Goal: Task Accomplishment & Management: Use online tool/utility

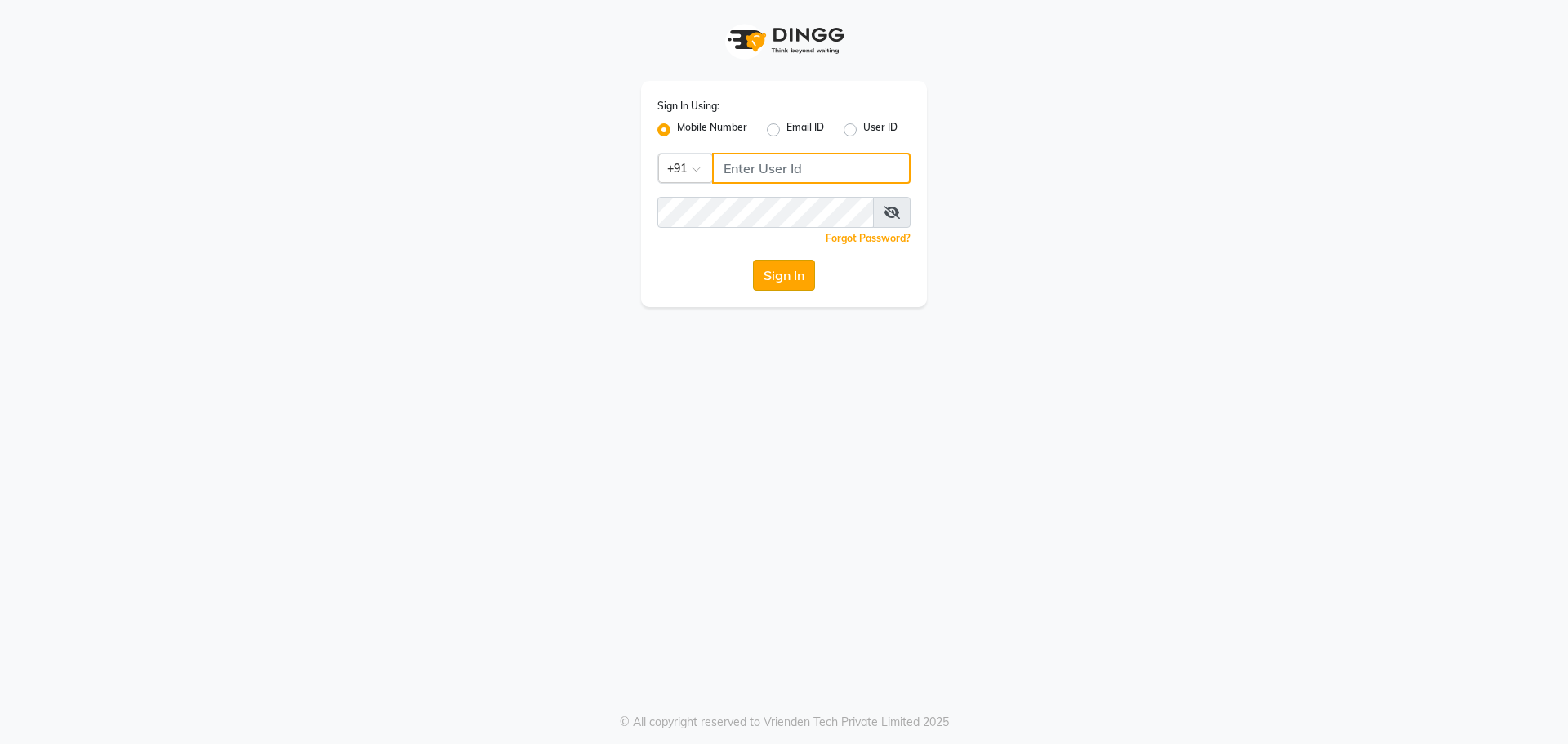
type input "9493493759"
click at [784, 276] on button "Sign In" at bounding box center [784, 275] width 62 height 31
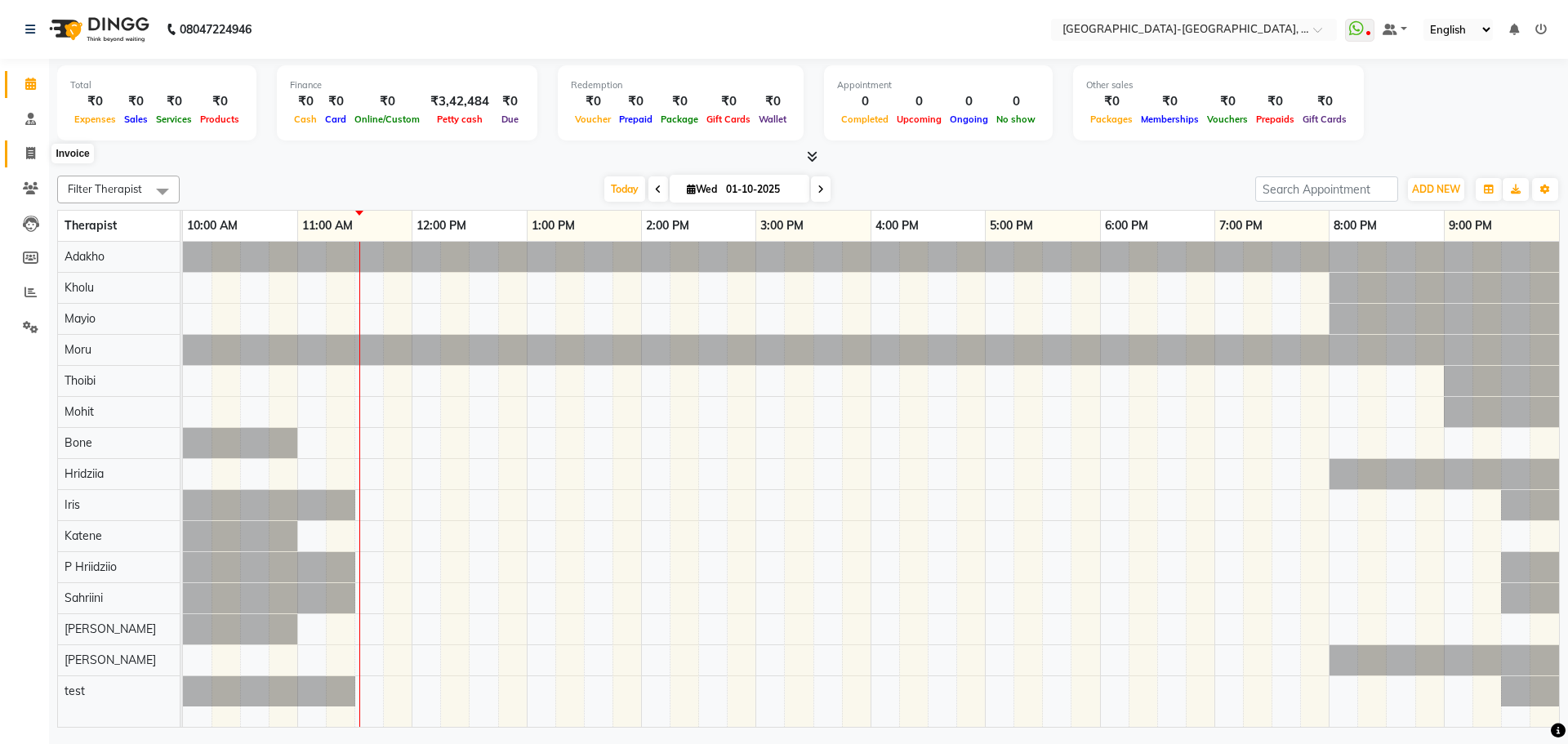
drag, startPoint x: 23, startPoint y: 152, endPoint x: 24, endPoint y: 92, distance: 60.0
click at [23, 152] on span at bounding box center [30, 154] width 29 height 18
select select "5851"
select select "service"
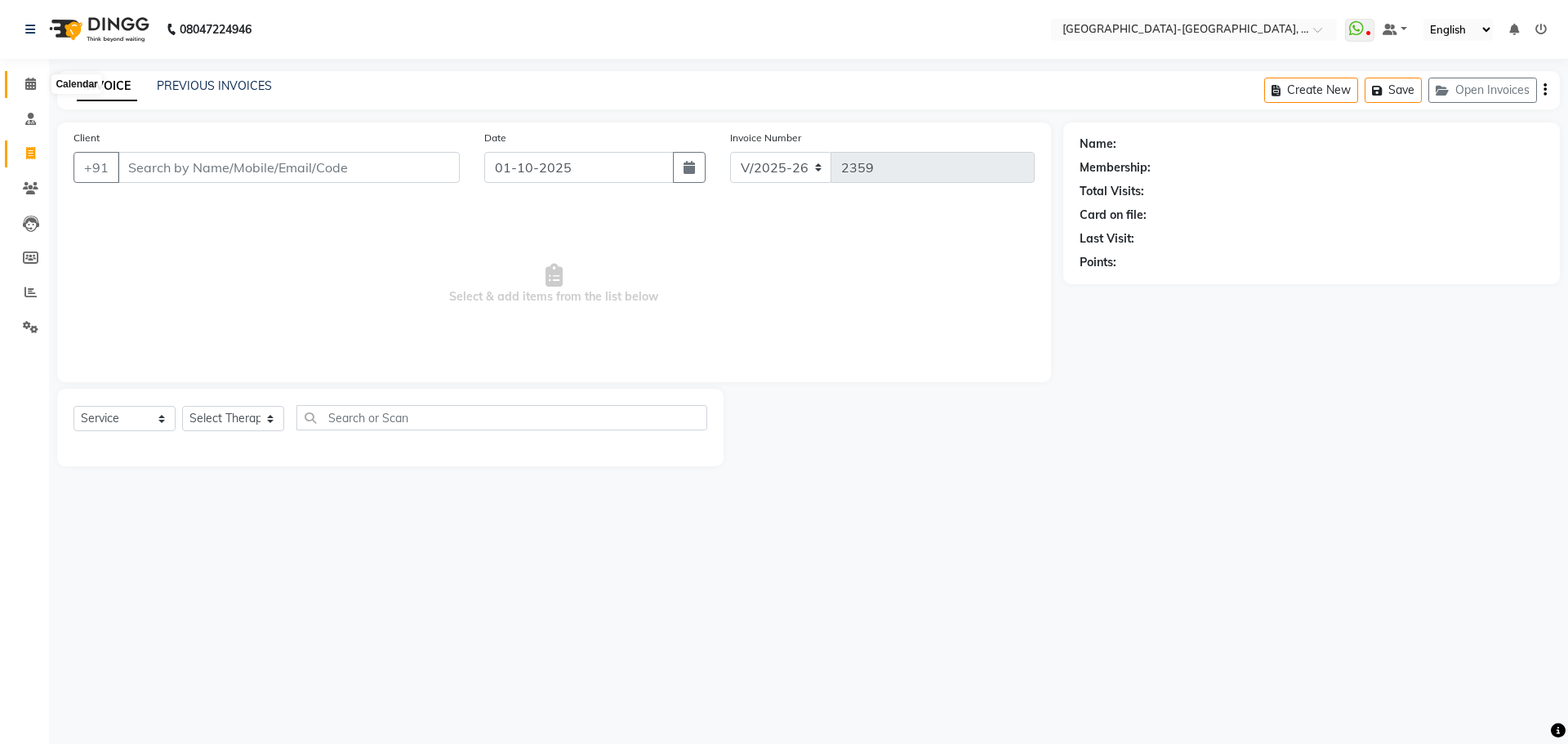
click at [33, 88] on icon at bounding box center [30, 83] width 11 height 13
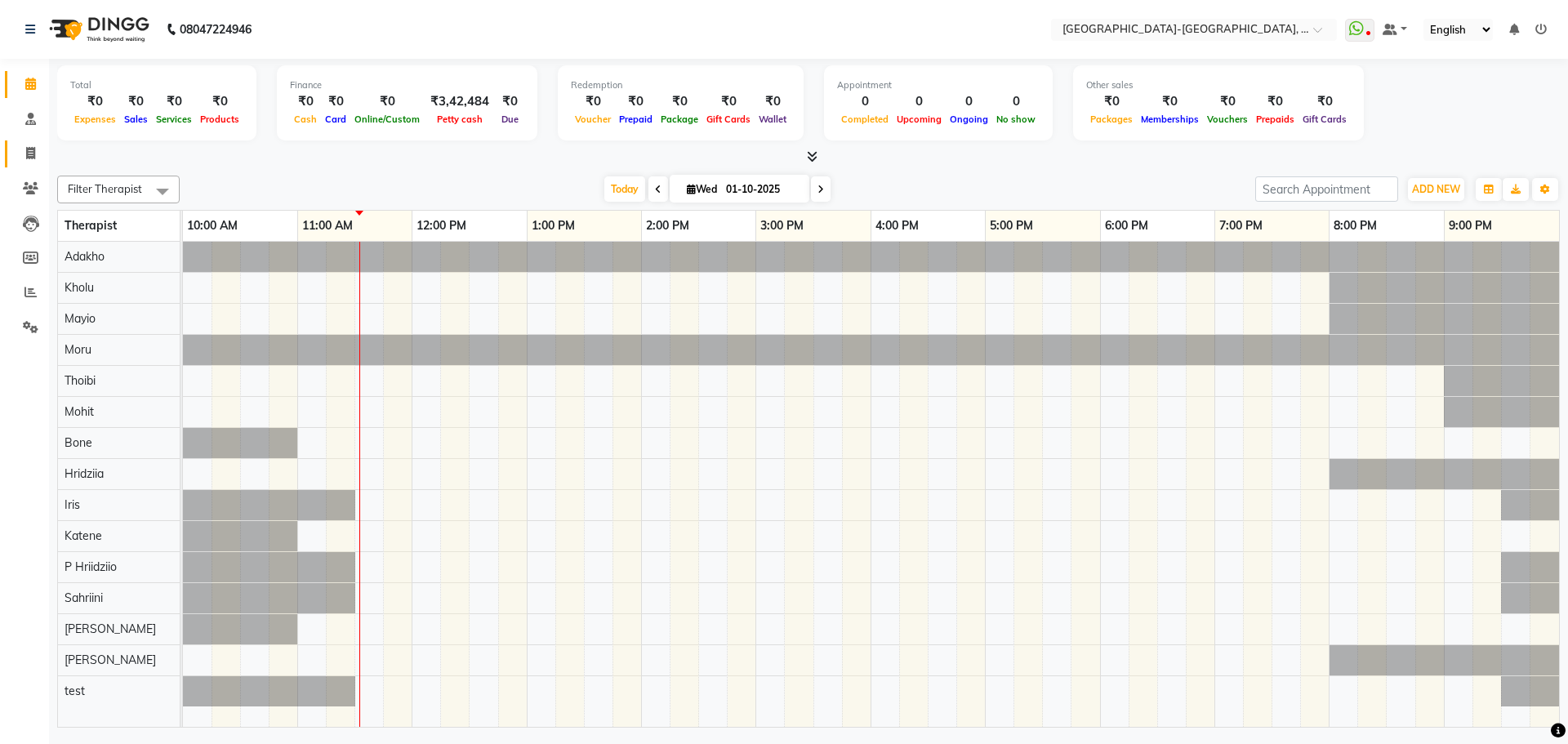
click at [29, 143] on link "Invoice" at bounding box center [24, 154] width 40 height 27
select select "5851"
select select "service"
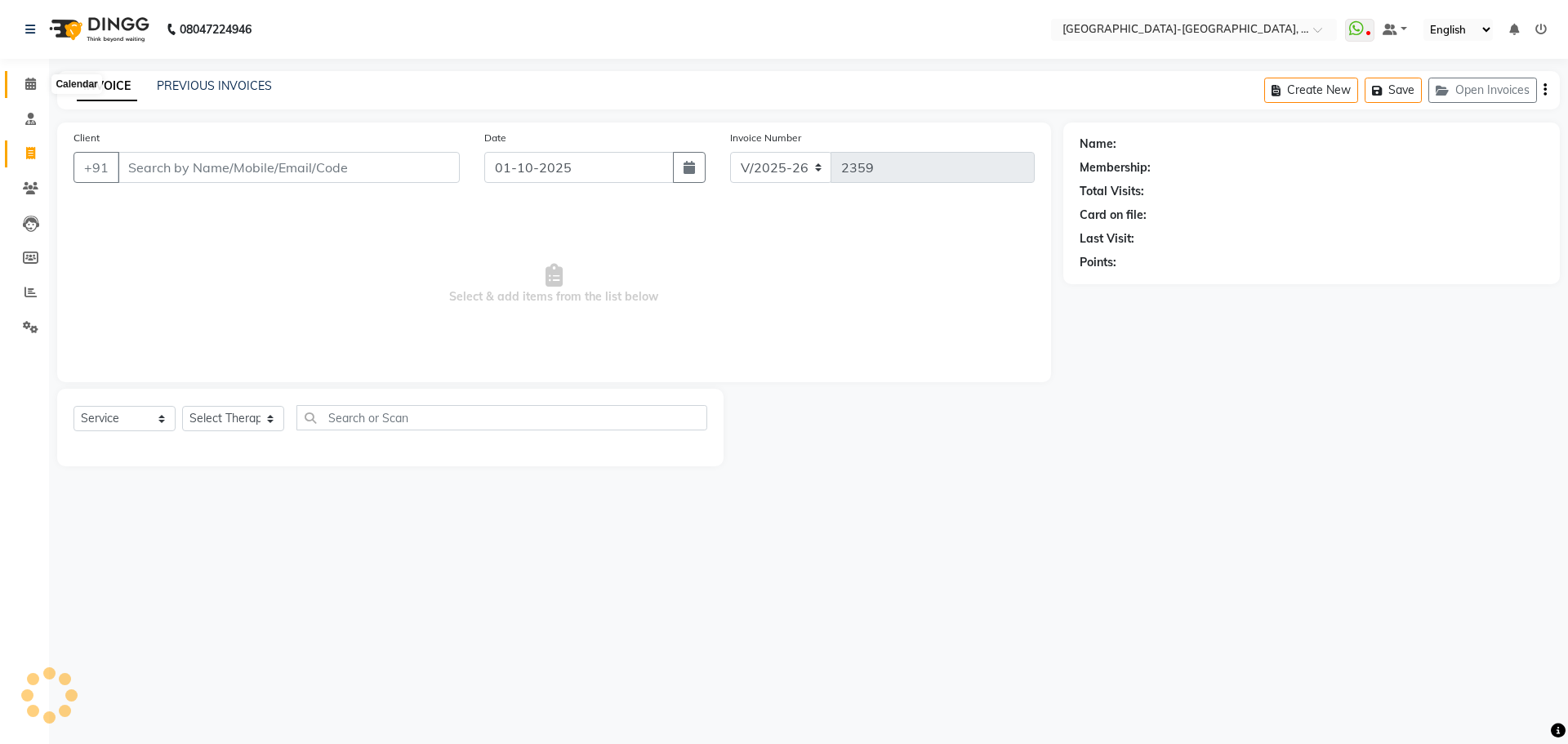
click at [25, 85] on icon at bounding box center [30, 83] width 11 height 13
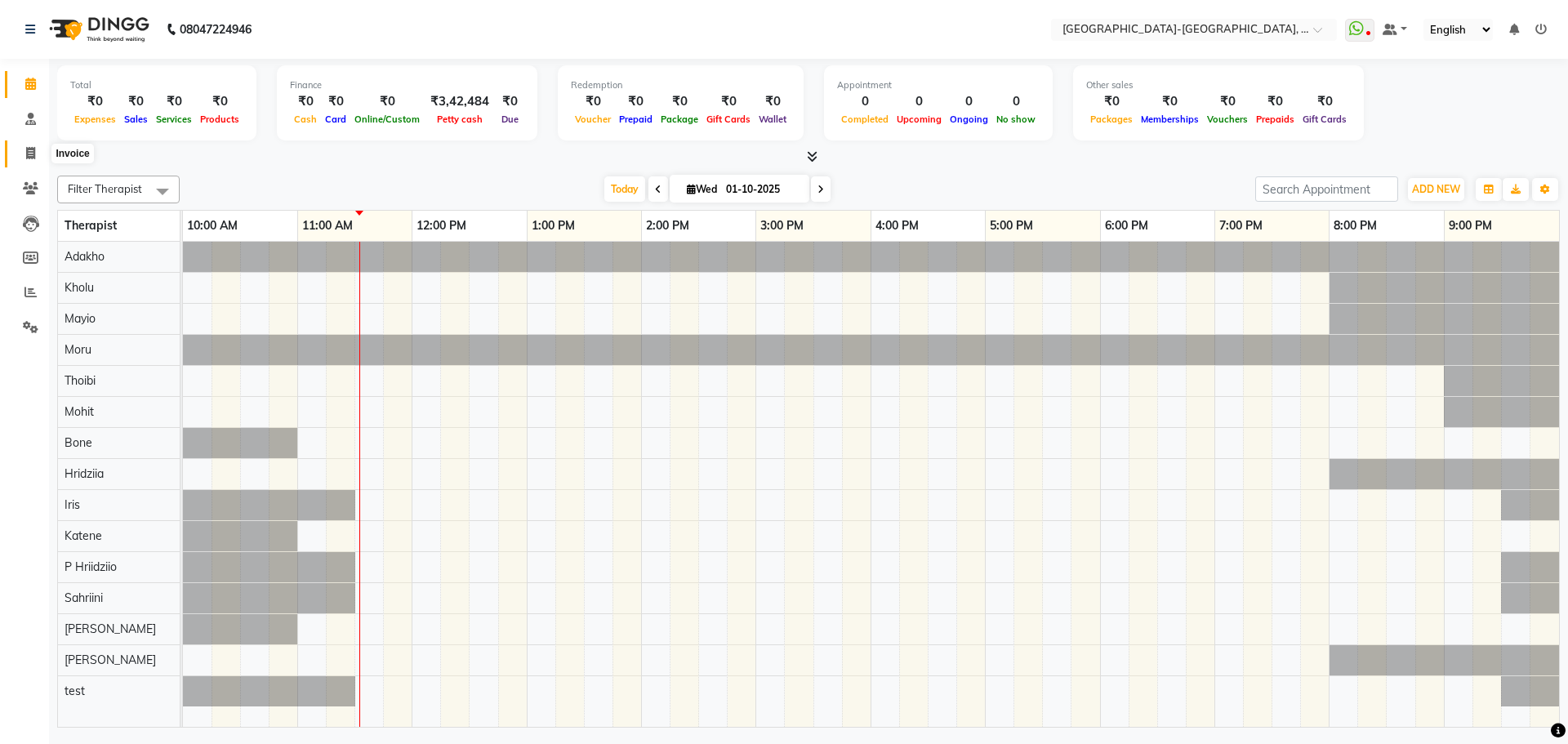
click at [24, 160] on span at bounding box center [30, 154] width 29 height 18
select select "service"
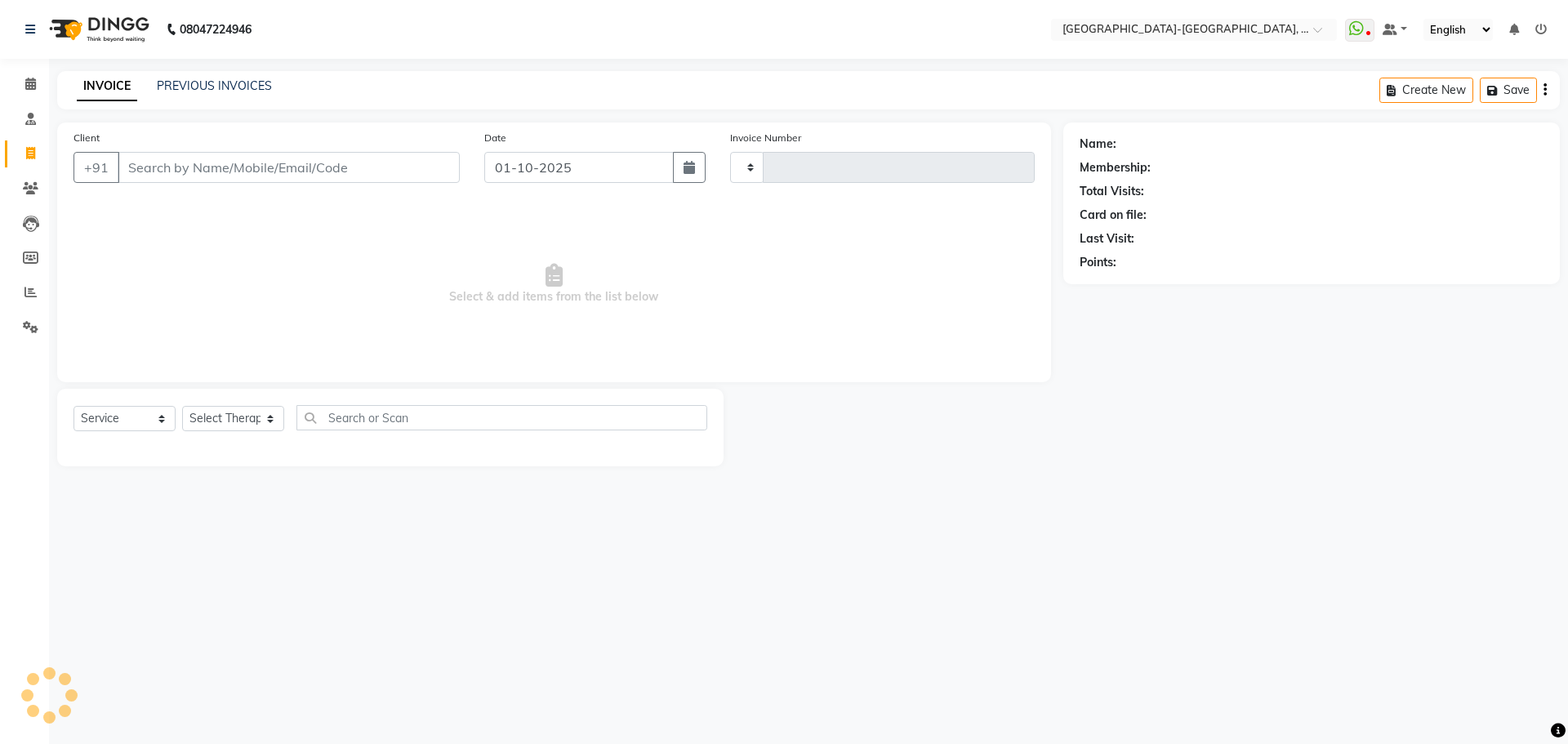
type input "2359"
select select "5851"
click at [30, 87] on icon at bounding box center [30, 83] width 11 height 13
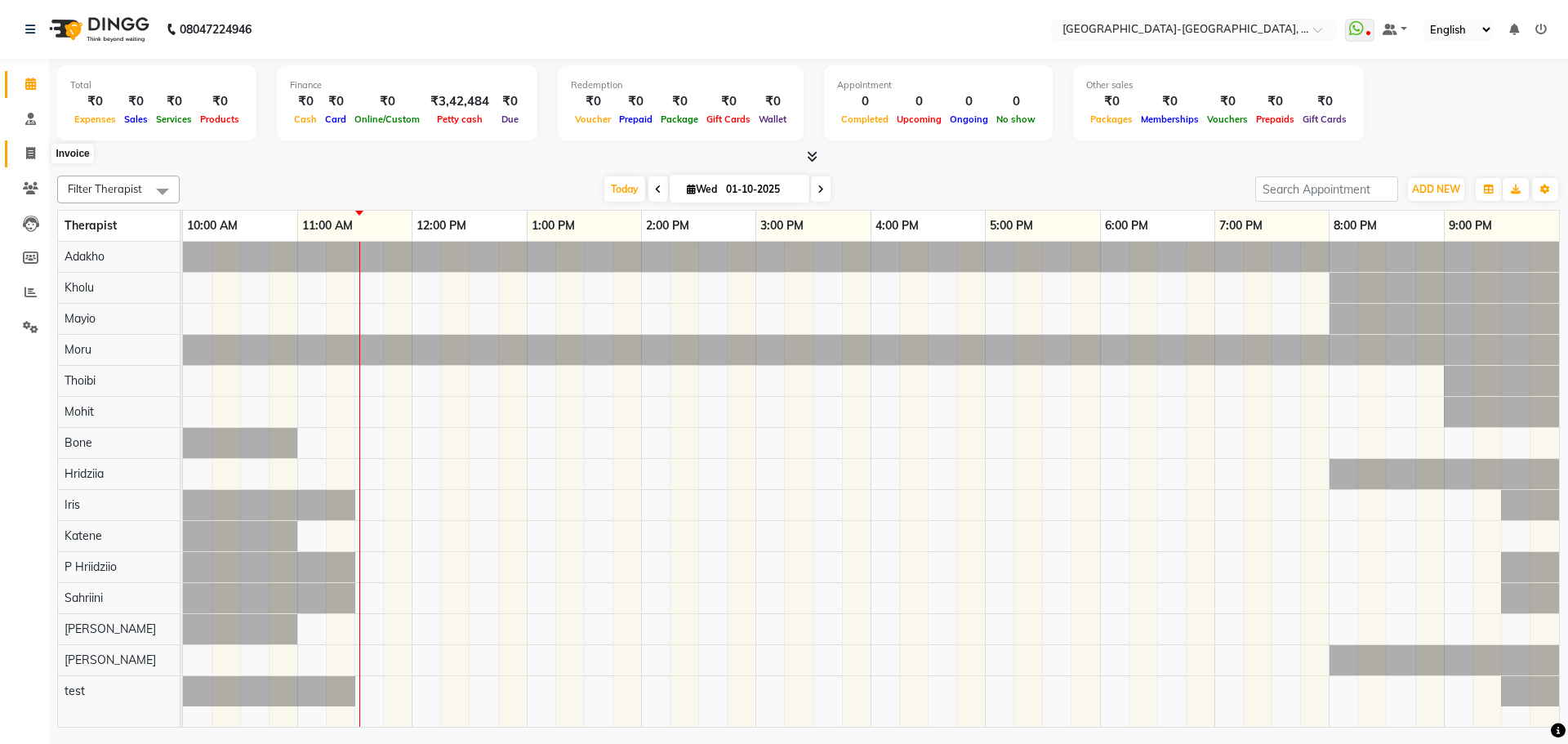
click at [26, 157] on icon at bounding box center [30, 153] width 9 height 13
select select "service"
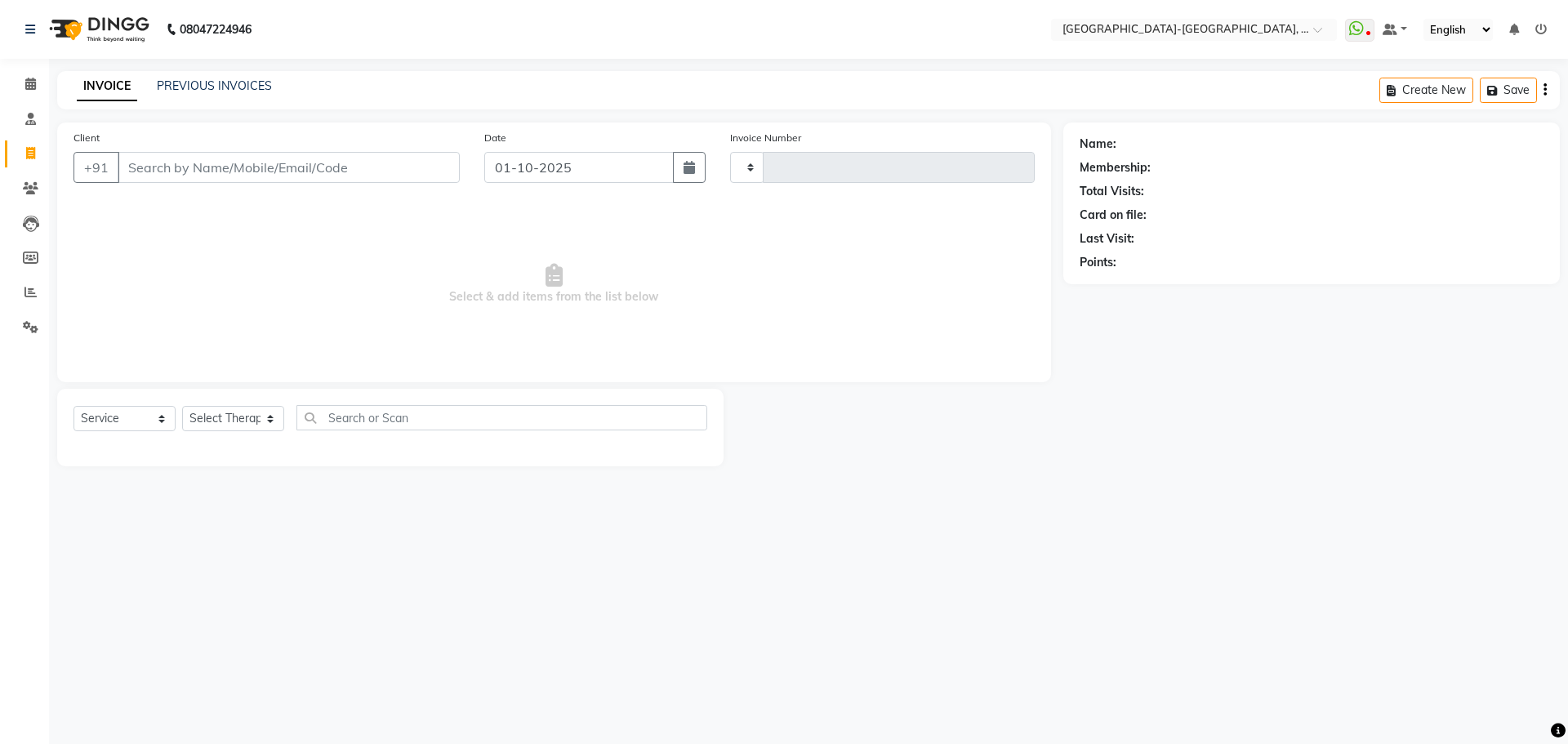
type input "2359"
select select "5851"
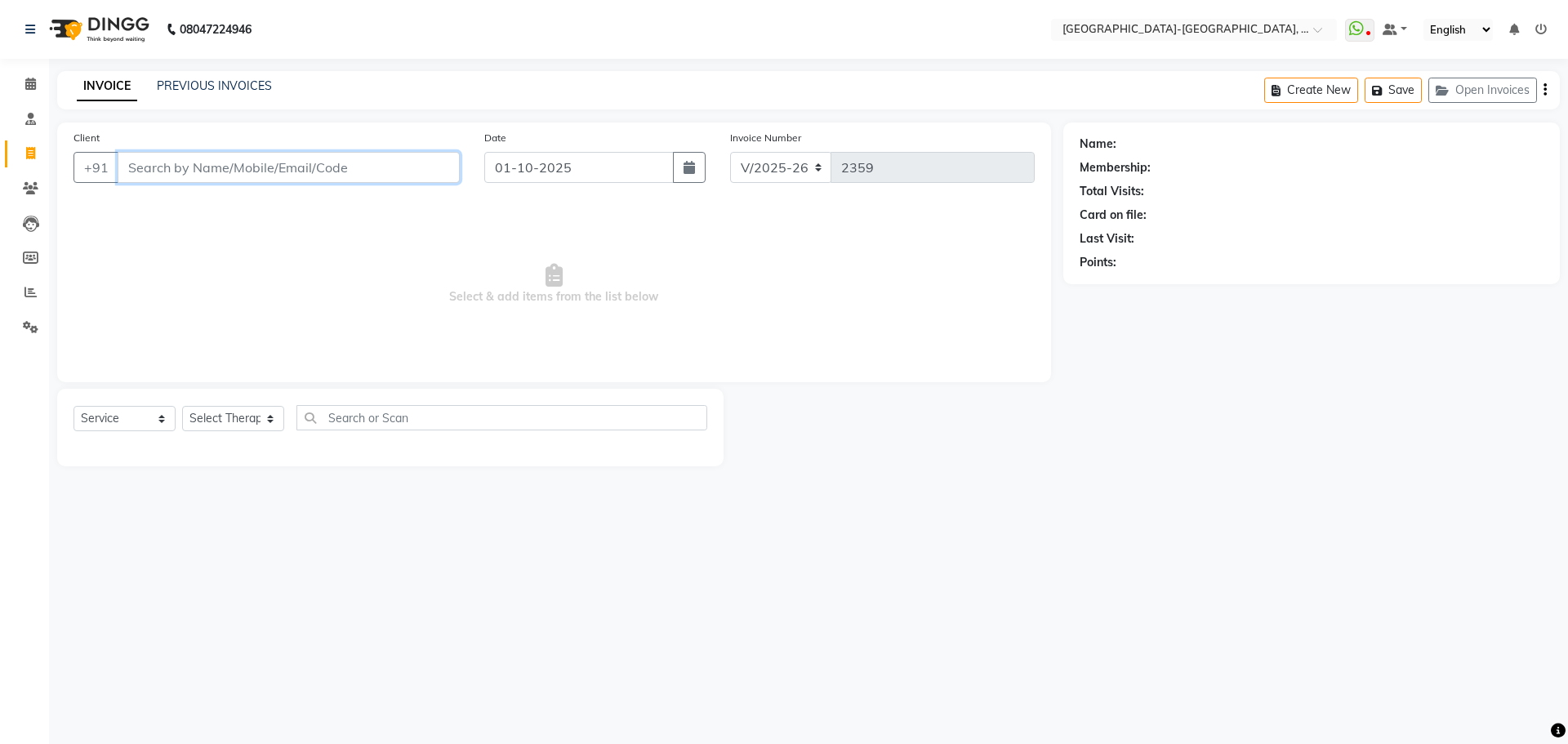
click at [240, 164] on input "Client" at bounding box center [288, 167] width 342 height 31
click at [373, 164] on input "Client" at bounding box center [288, 167] width 342 height 31
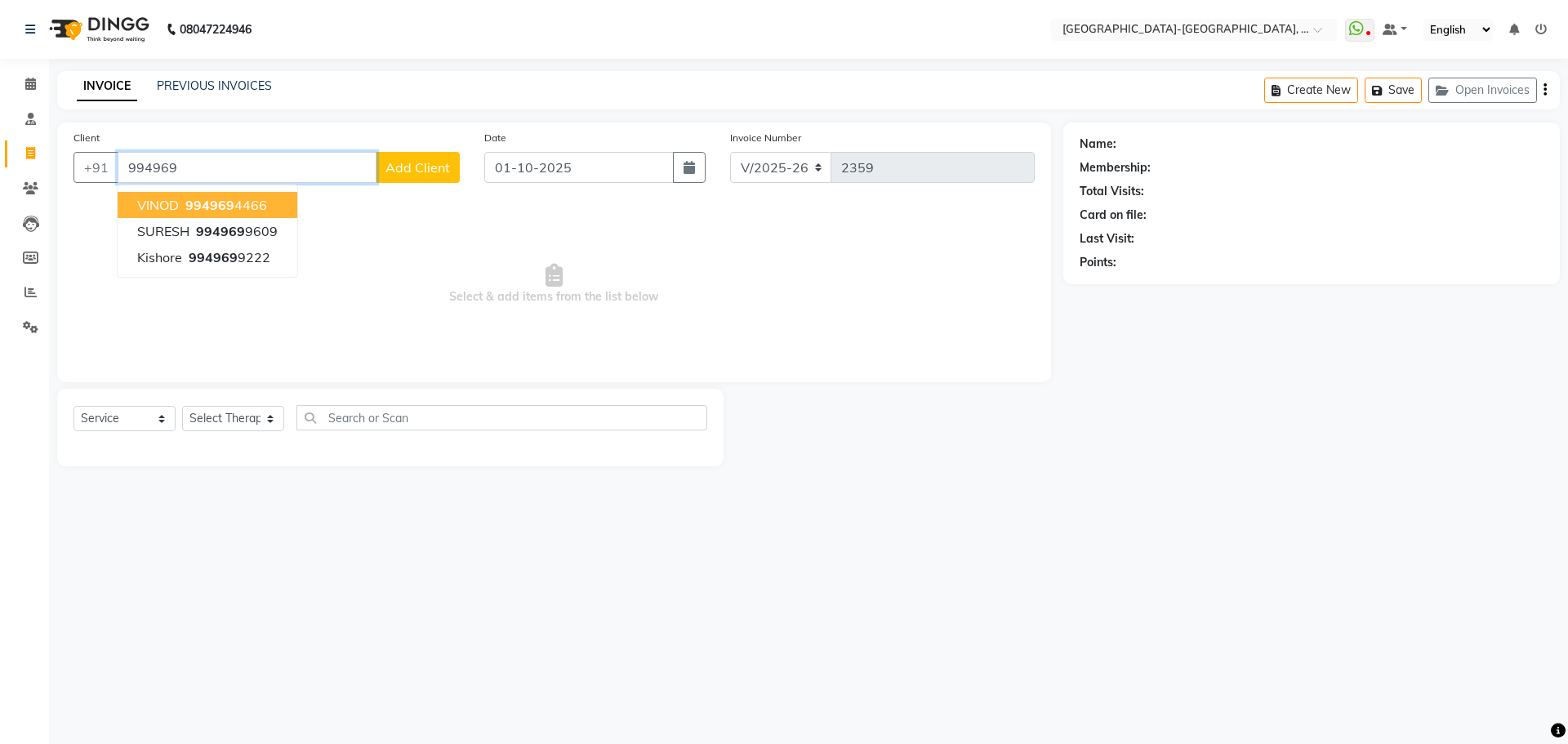
click at [184, 212] on ngb-highlight "994969 4466" at bounding box center [224, 204] width 85 height 16
type input "9949694466"
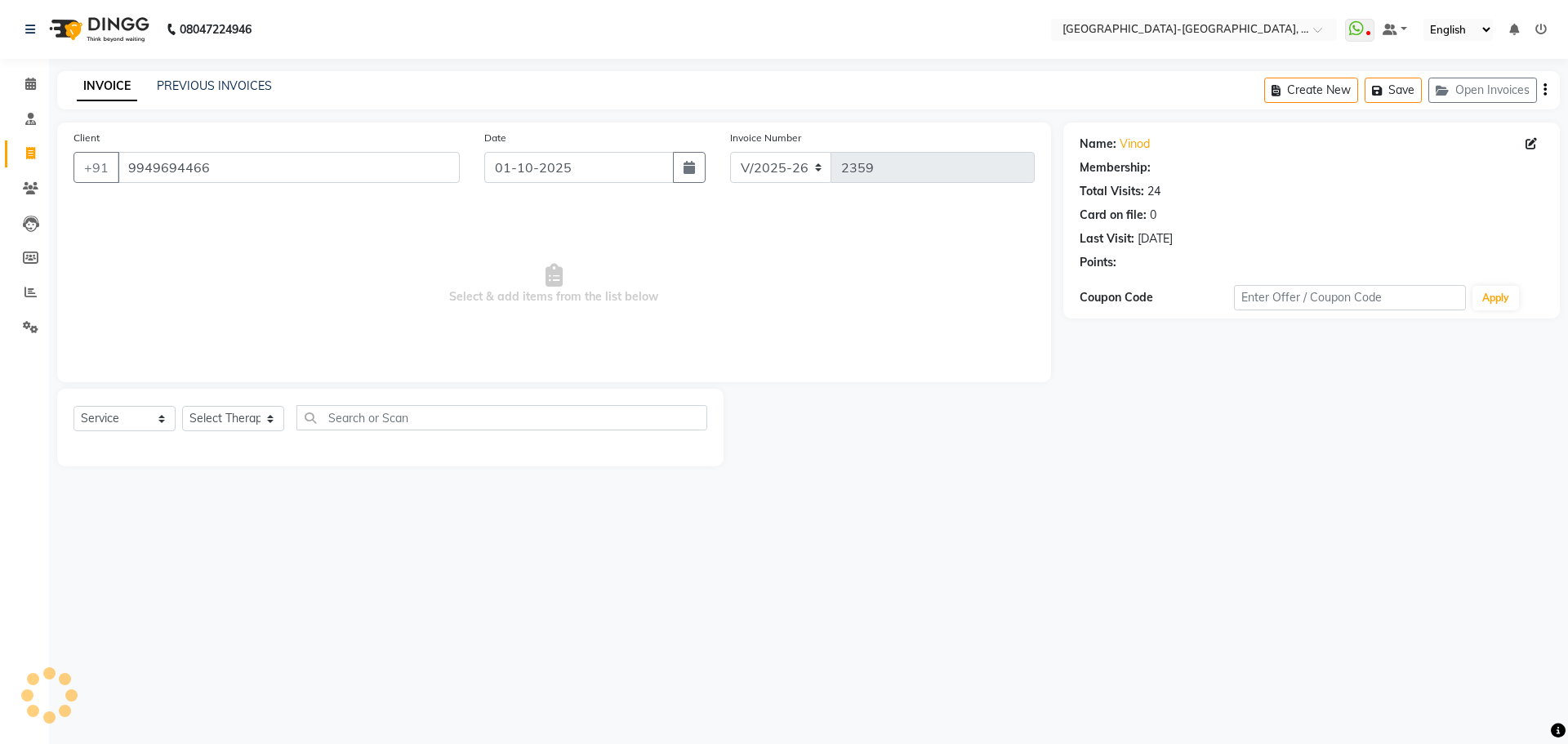
select select "1: Object"
click at [250, 424] on select "Select Therapist Adakho Bone Hridziia Iris Katene Kholu Mayio Mohit Moru P Hrii…" at bounding box center [233, 419] width 102 height 25
select select "40952"
click at [182, 406] on select "Select Therapist Adakho Bone Hridziia Iris Katene Kholu Mayio Mohit Moru P Hrii…" at bounding box center [233, 419] width 102 height 25
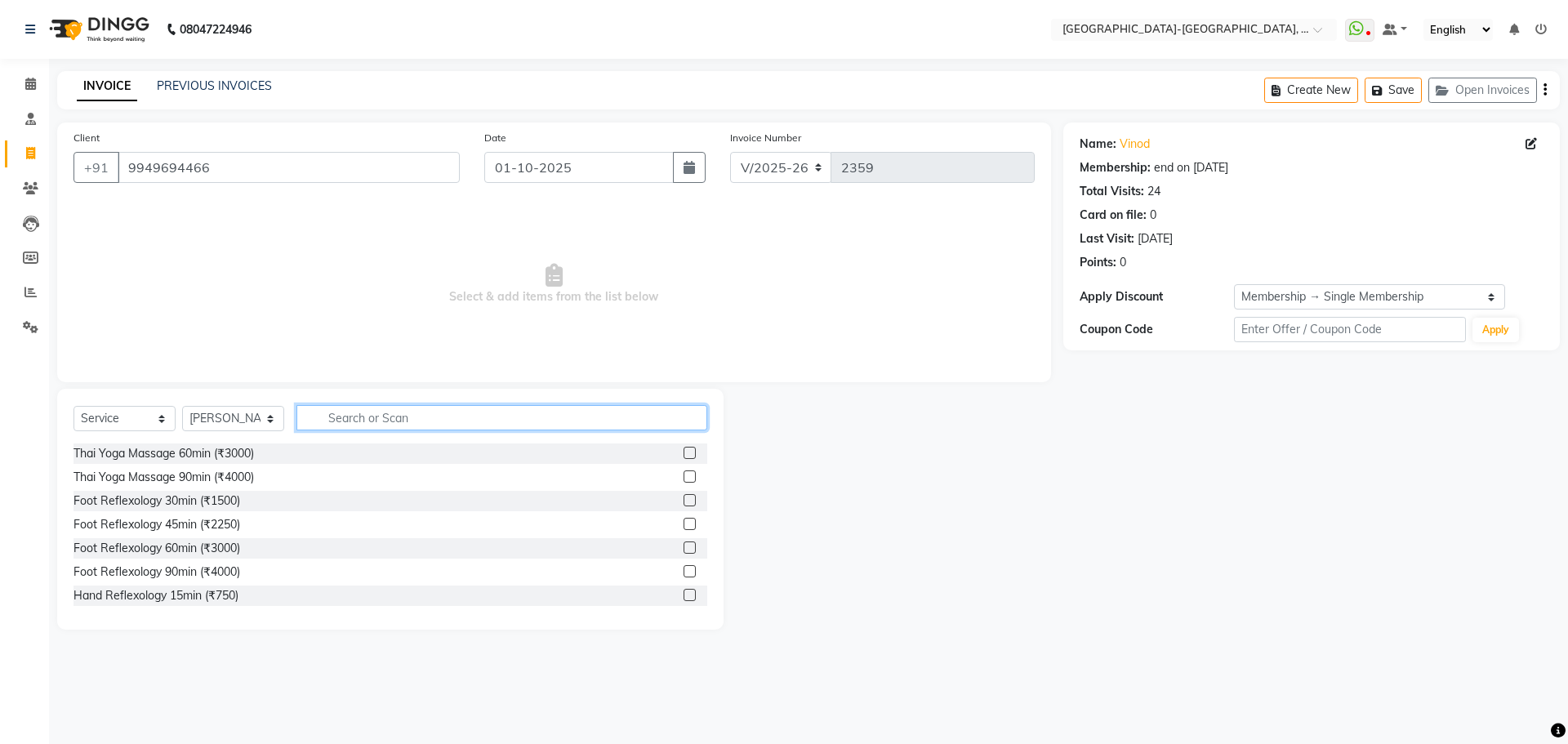
click at [446, 409] on input "text" at bounding box center [502, 418] width 411 height 25
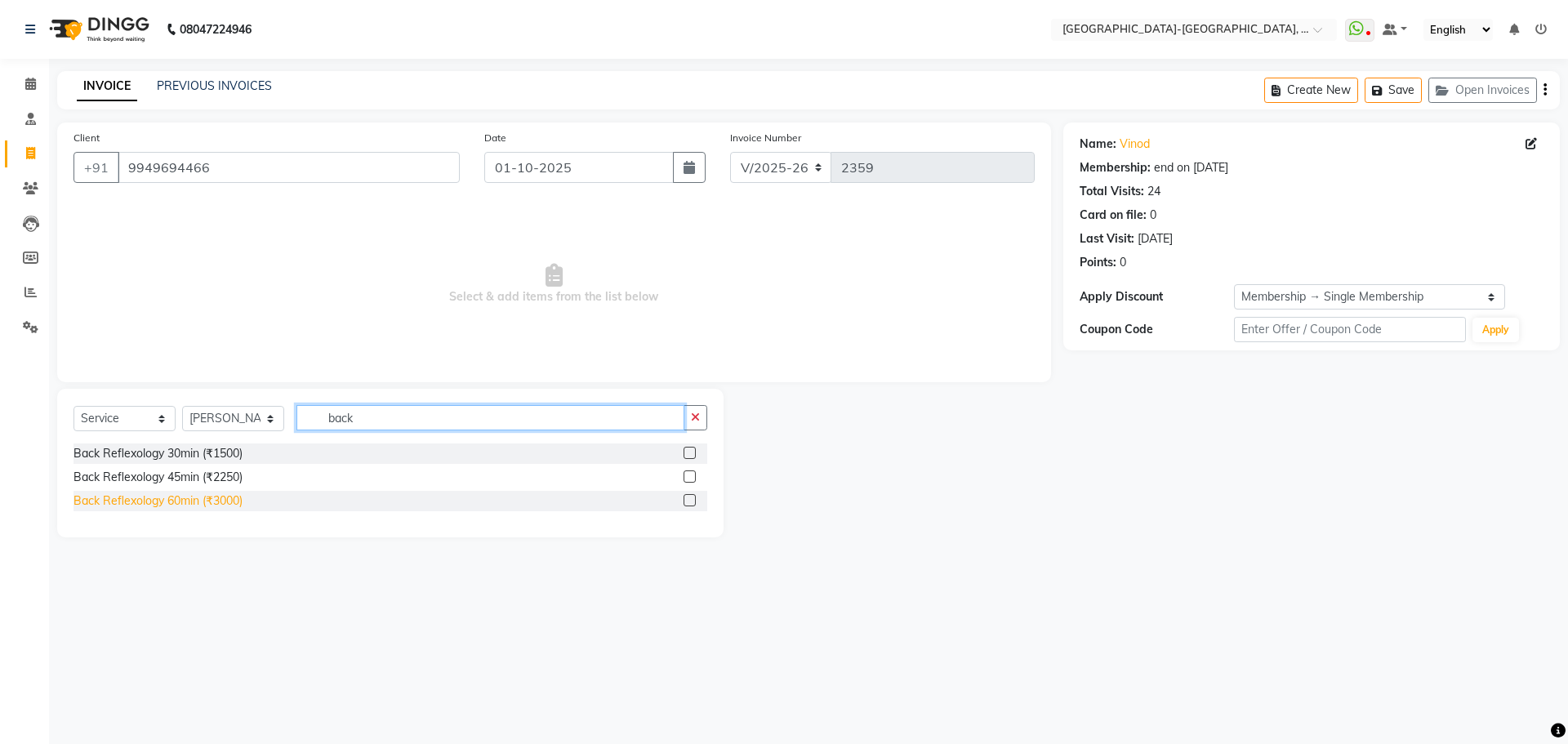
type input "back"
click at [227, 502] on div "Back Reflexology 60min (₹3000)" at bounding box center [157, 501] width 169 height 17
checkbox input "false"
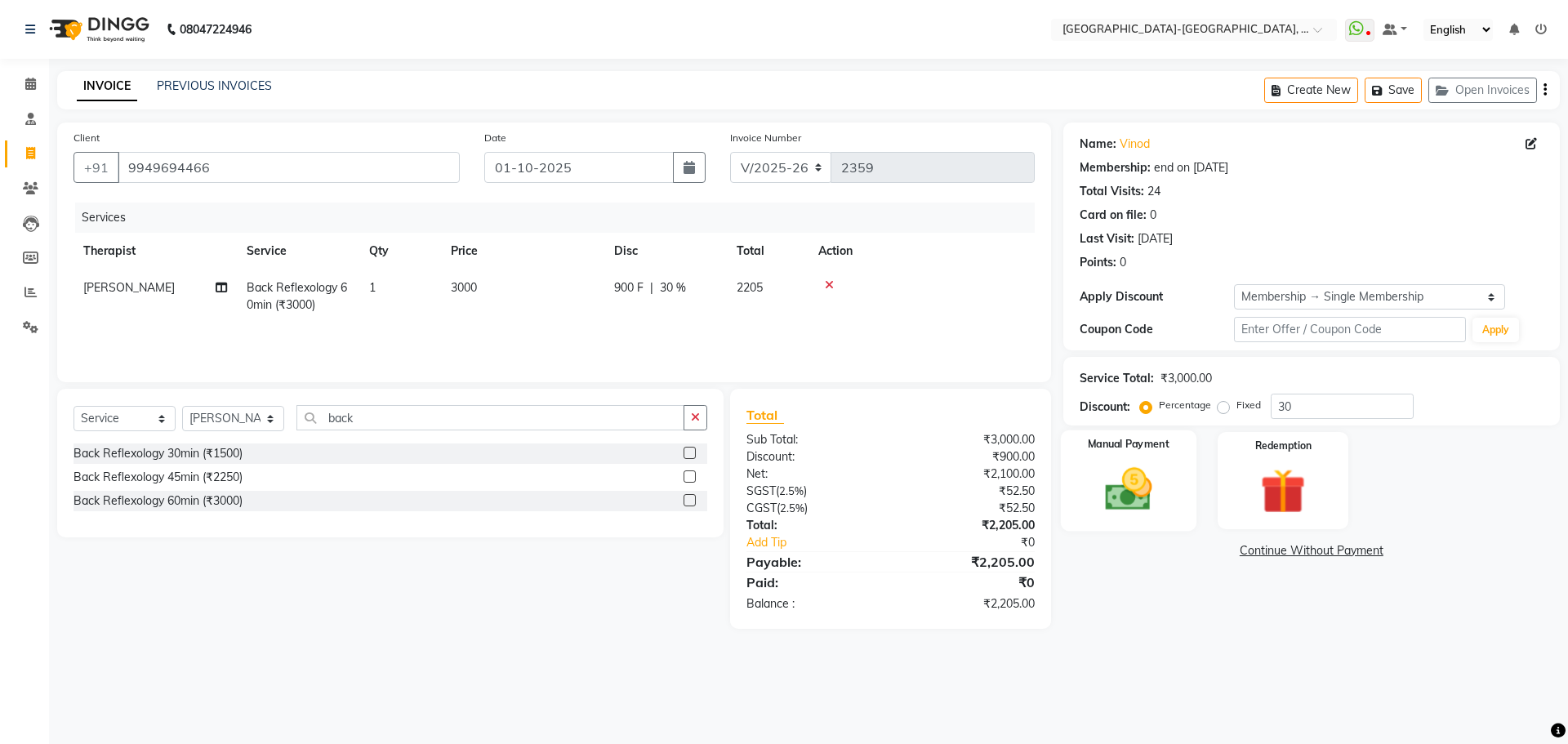
click at [1160, 494] on img at bounding box center [1128, 489] width 76 height 54
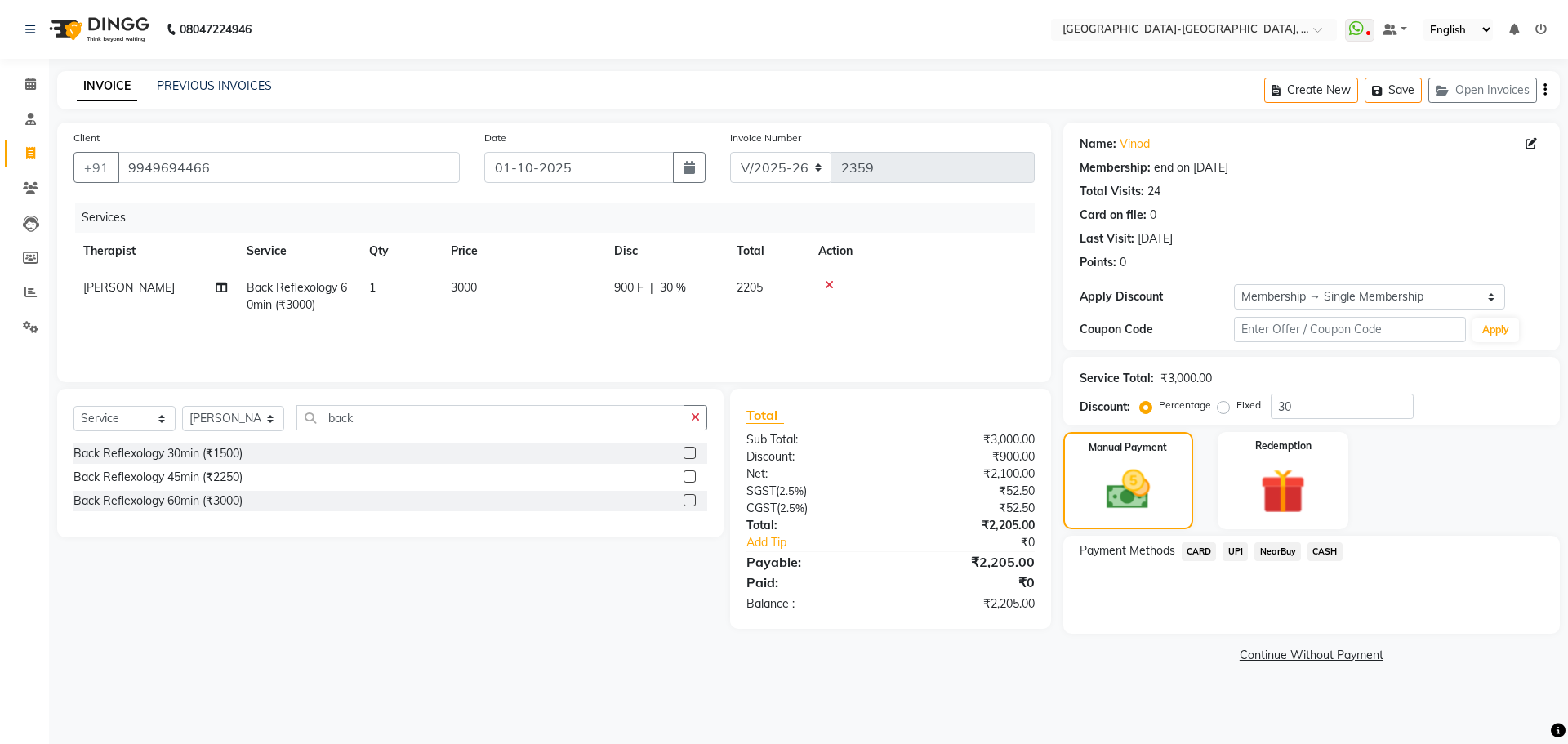
click at [1230, 551] on span "UPI" at bounding box center [1235, 551] width 25 height 18
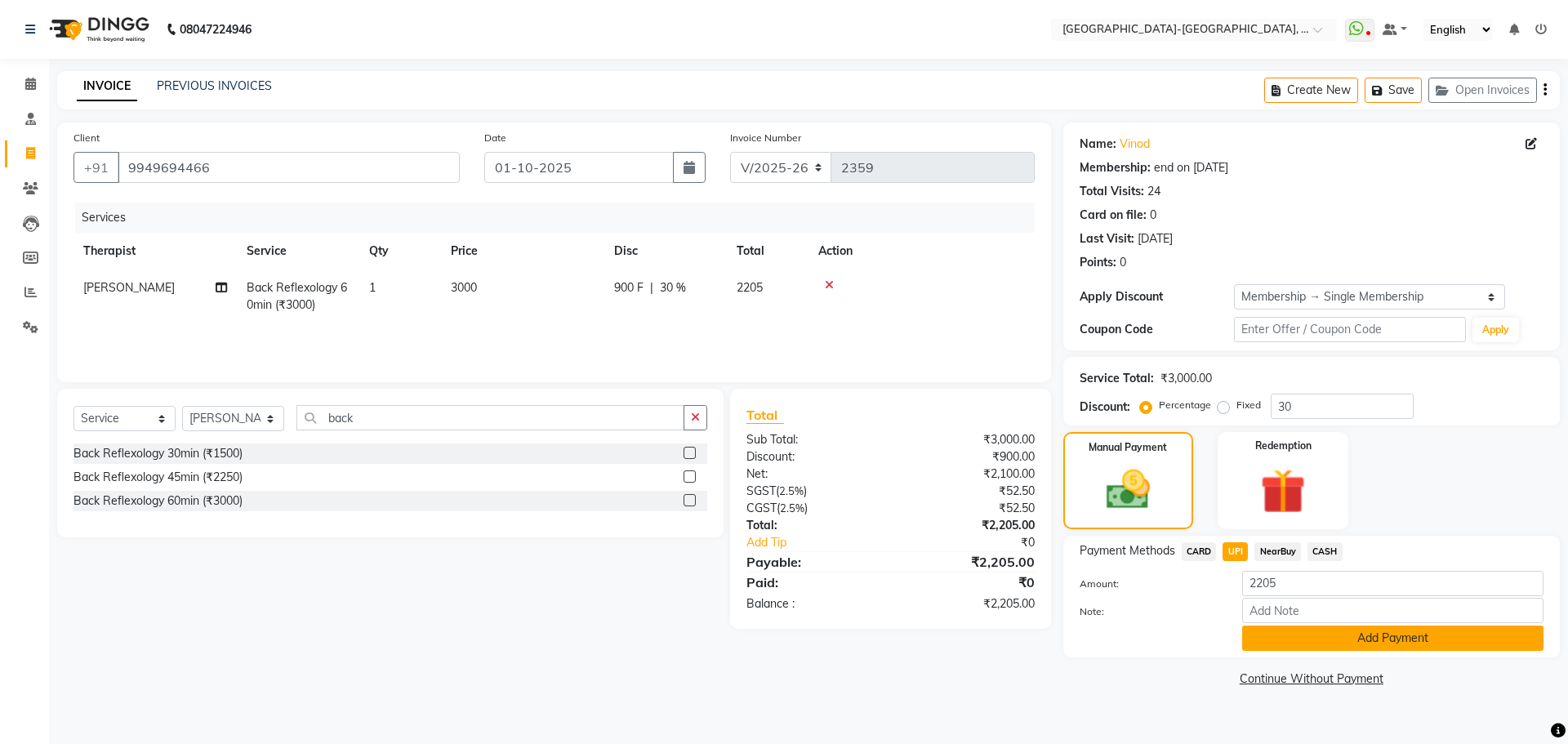
click at [1315, 637] on button "Add Payment" at bounding box center [1393, 638] width 301 height 25
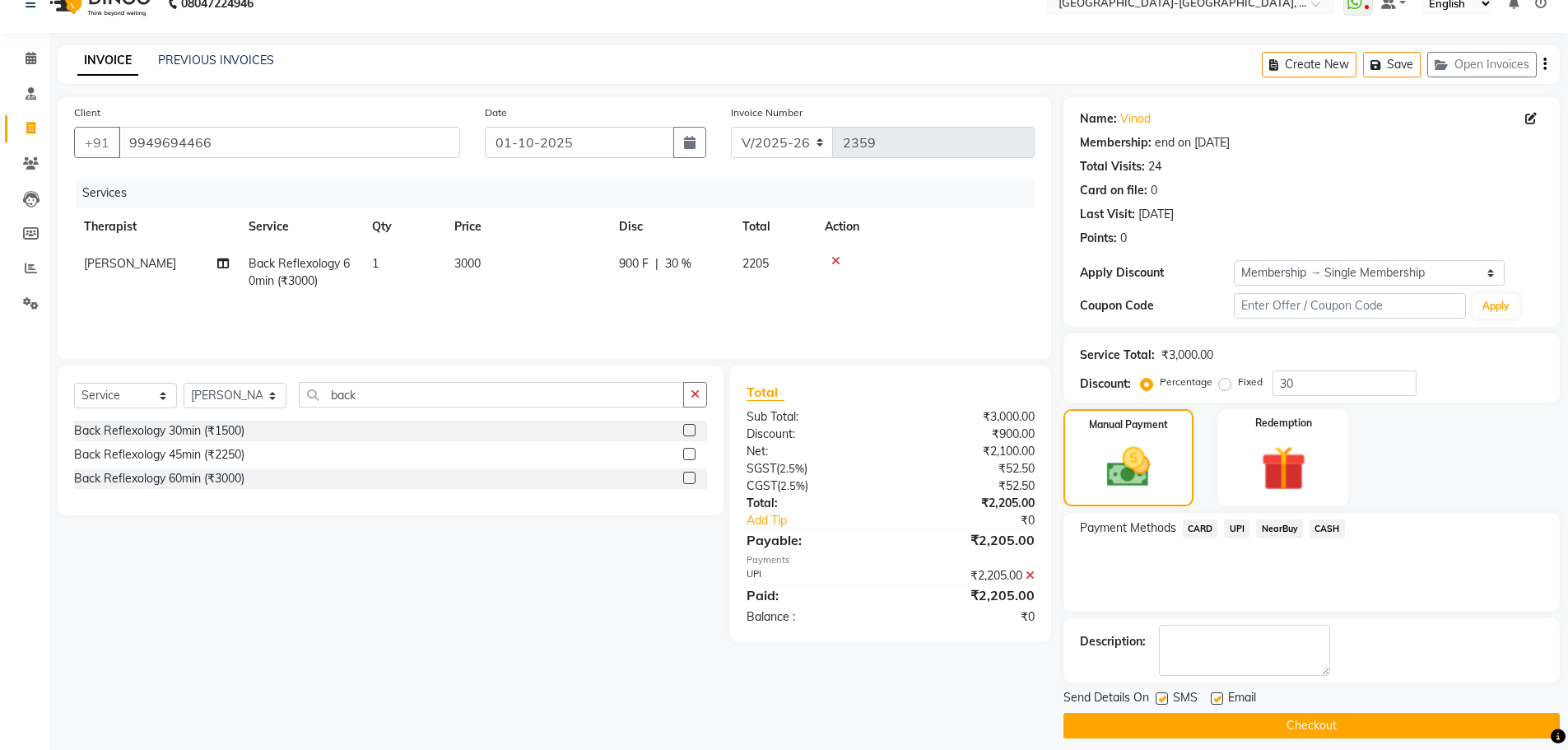
scroll to position [40, 0]
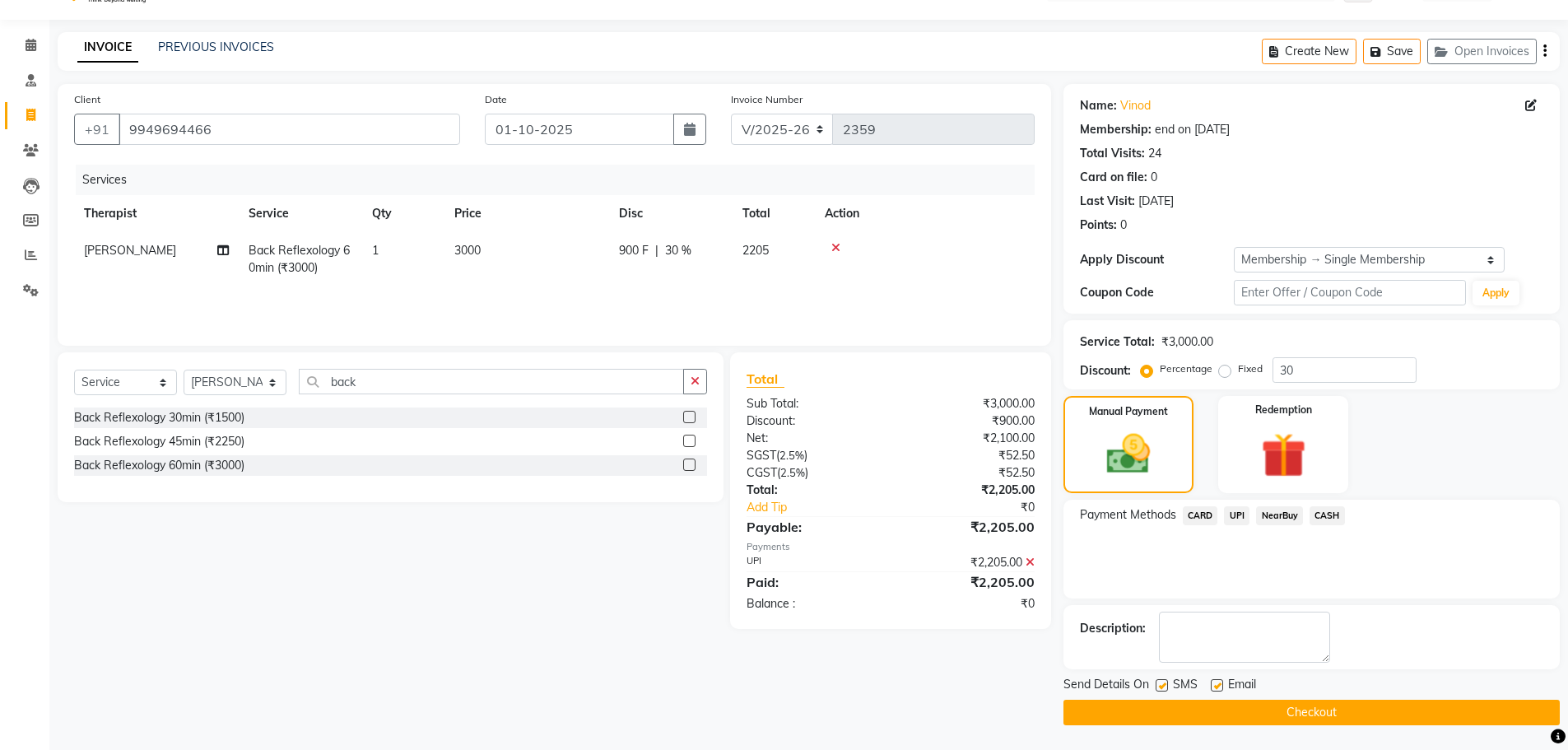
click at [1266, 710] on button "Checkout" at bounding box center [1311, 713] width 496 height 25
